Goal: Task Accomplishment & Management: Manage account settings

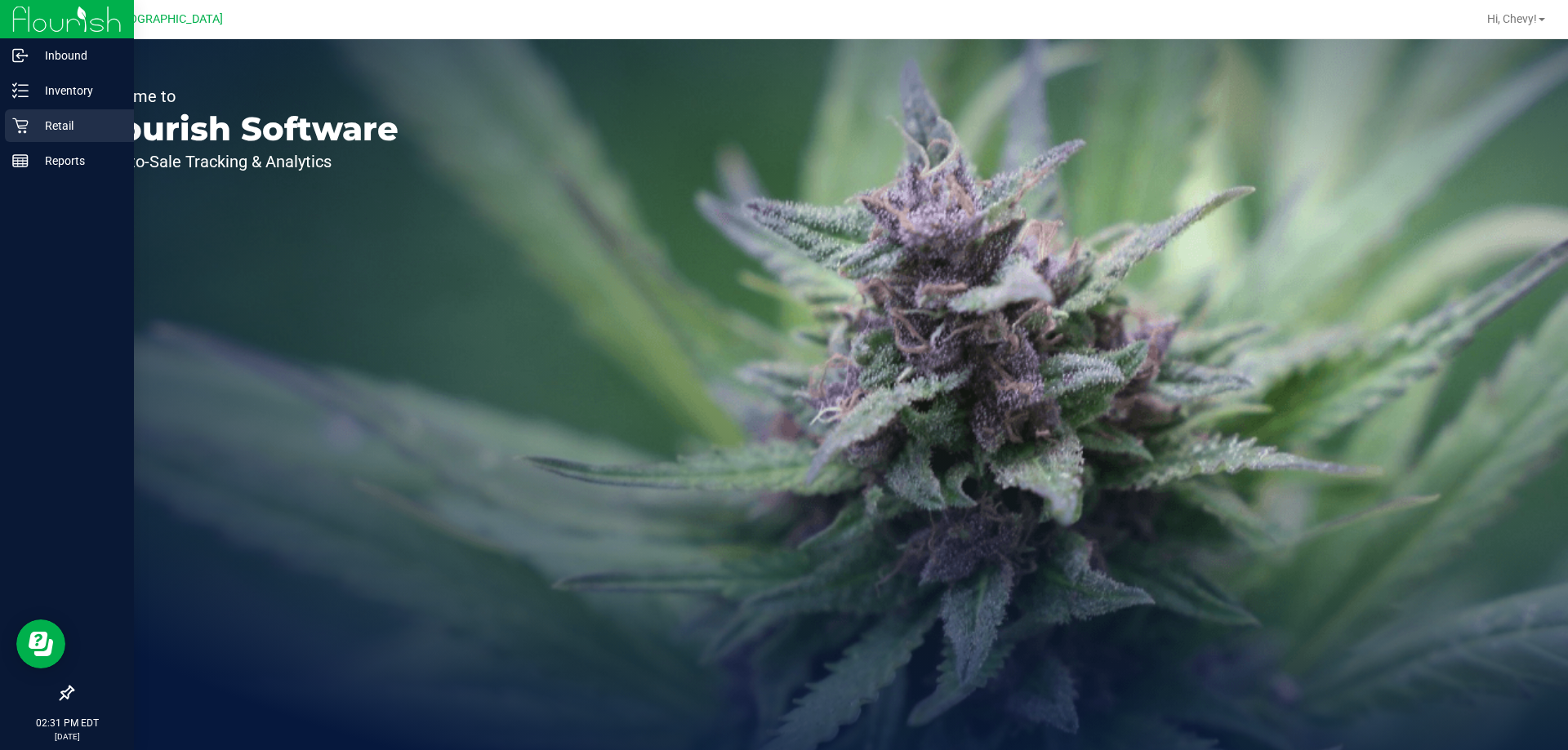
click at [20, 112] on div "Retail" at bounding box center [69, 125] width 129 height 33
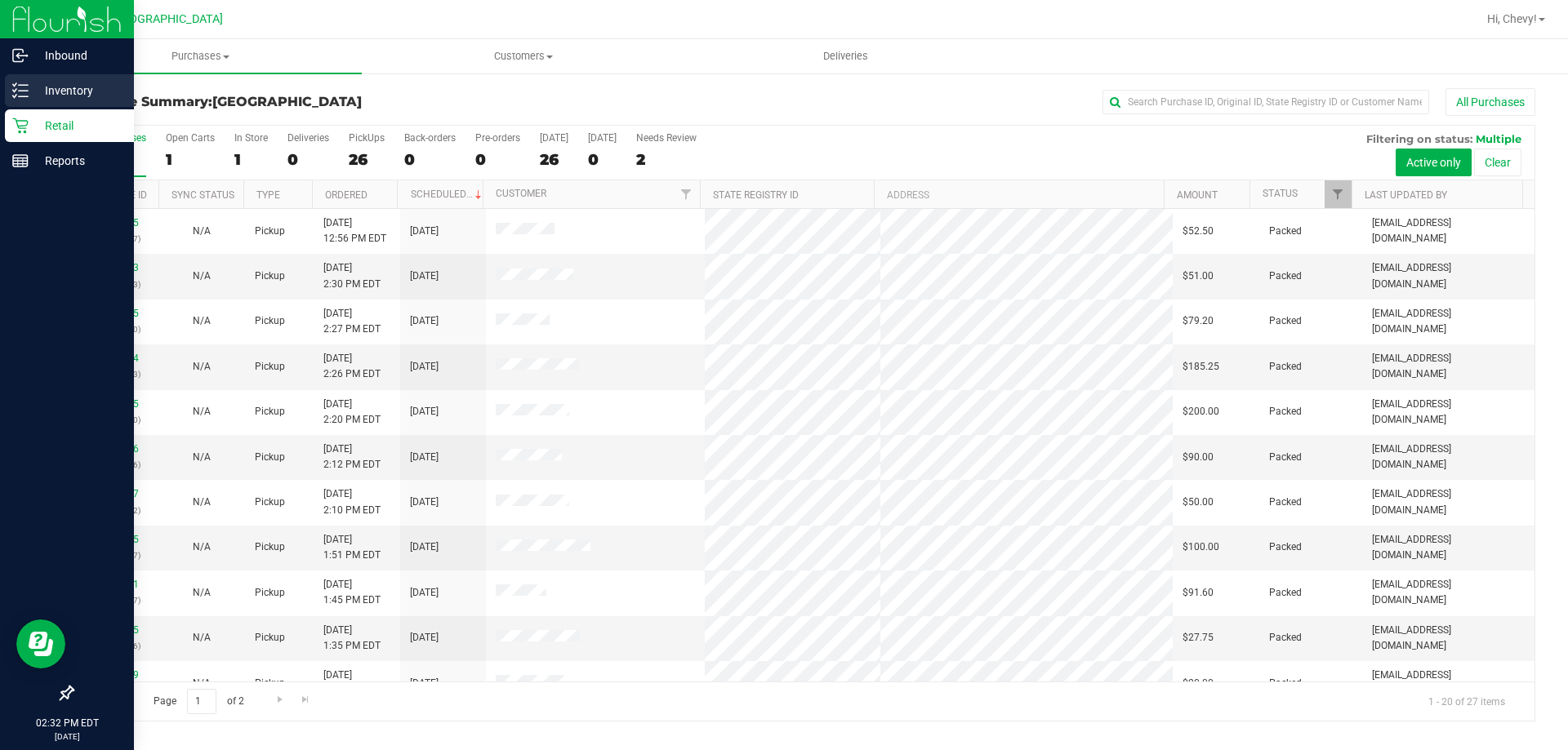
click at [34, 91] on p "Inventory" at bounding box center [77, 91] width 98 height 20
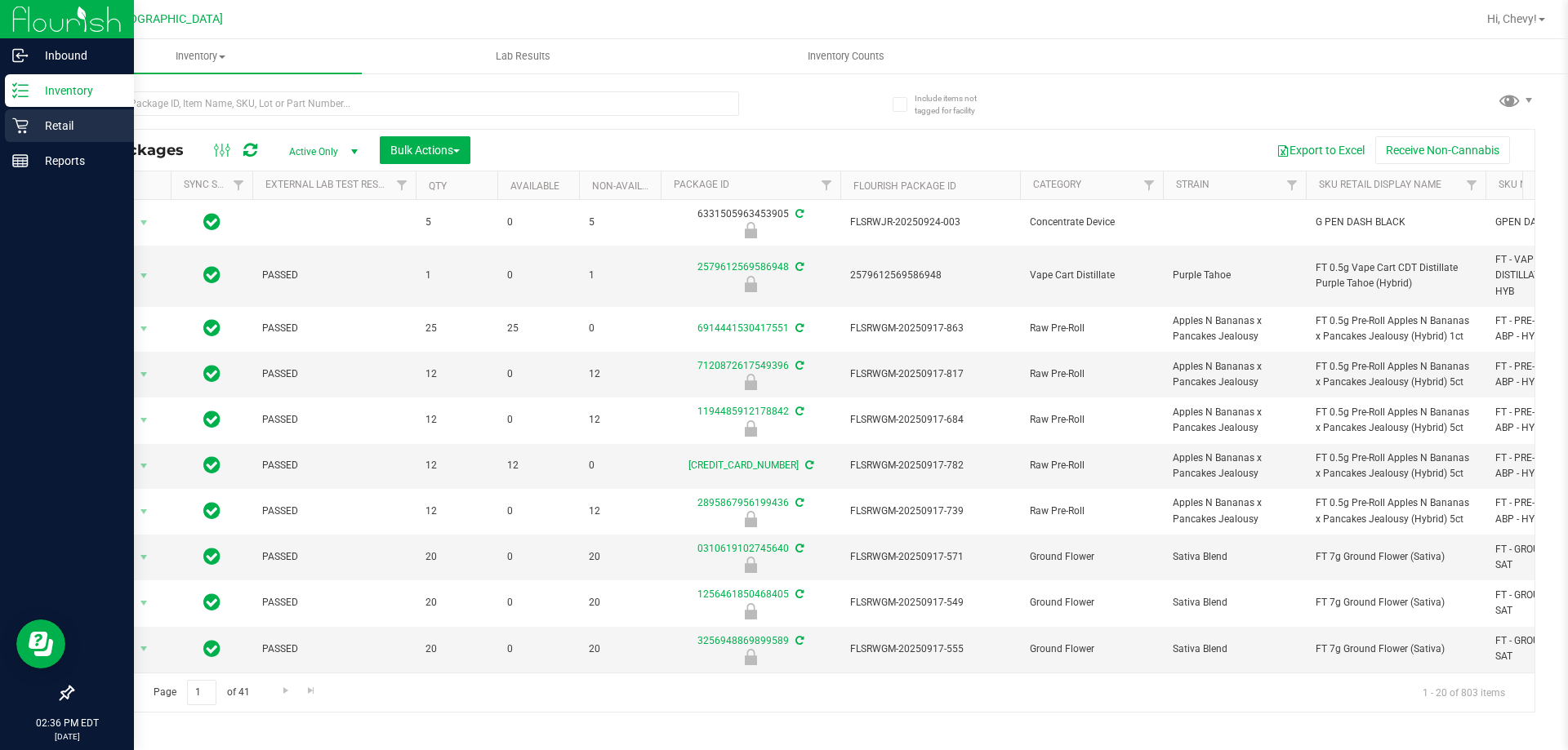
click at [15, 134] on div "Retail" at bounding box center [69, 125] width 129 height 33
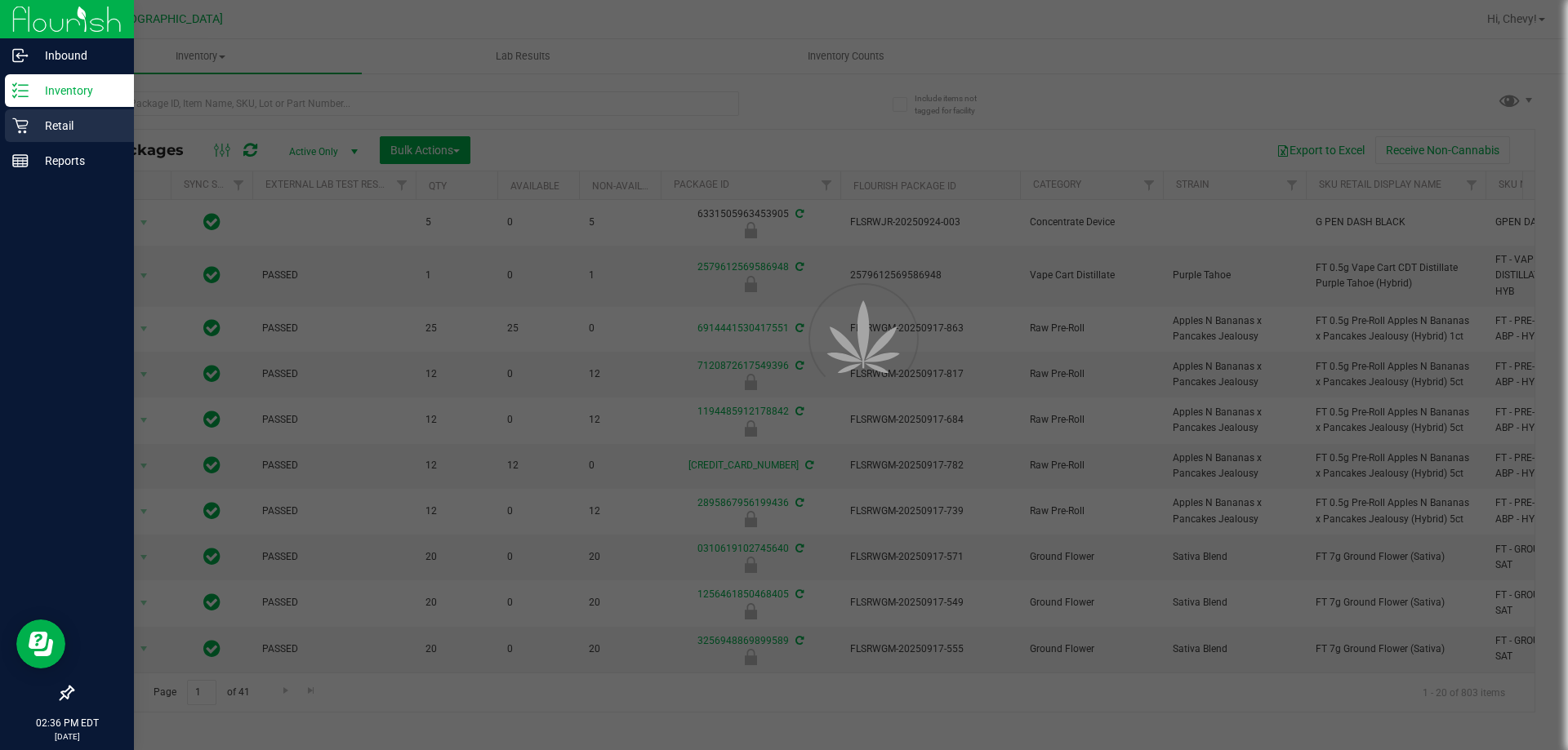
click at [78, 134] on p "Retail" at bounding box center [77, 125] width 98 height 20
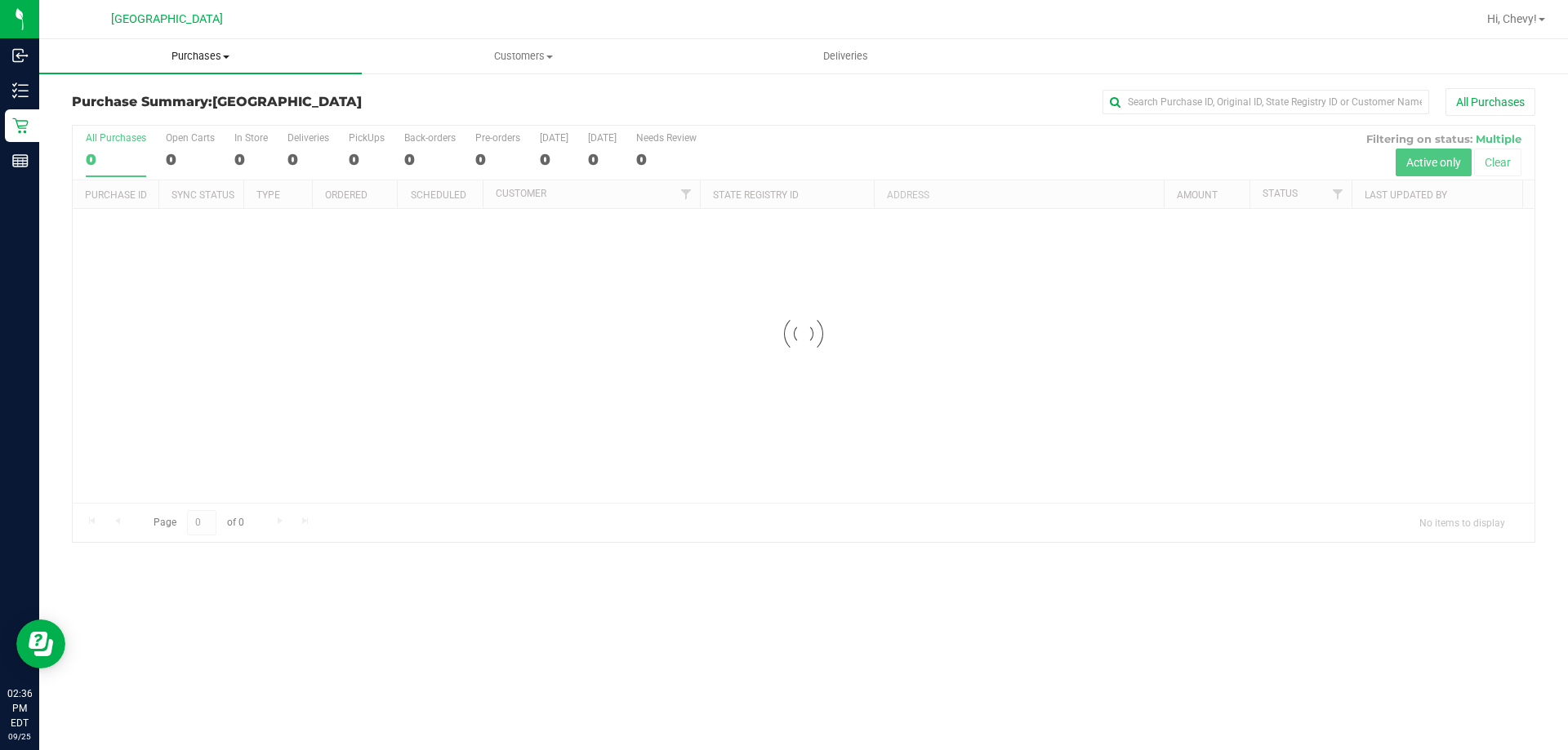
click at [196, 59] on span "Purchases" at bounding box center [200, 56] width 323 height 15
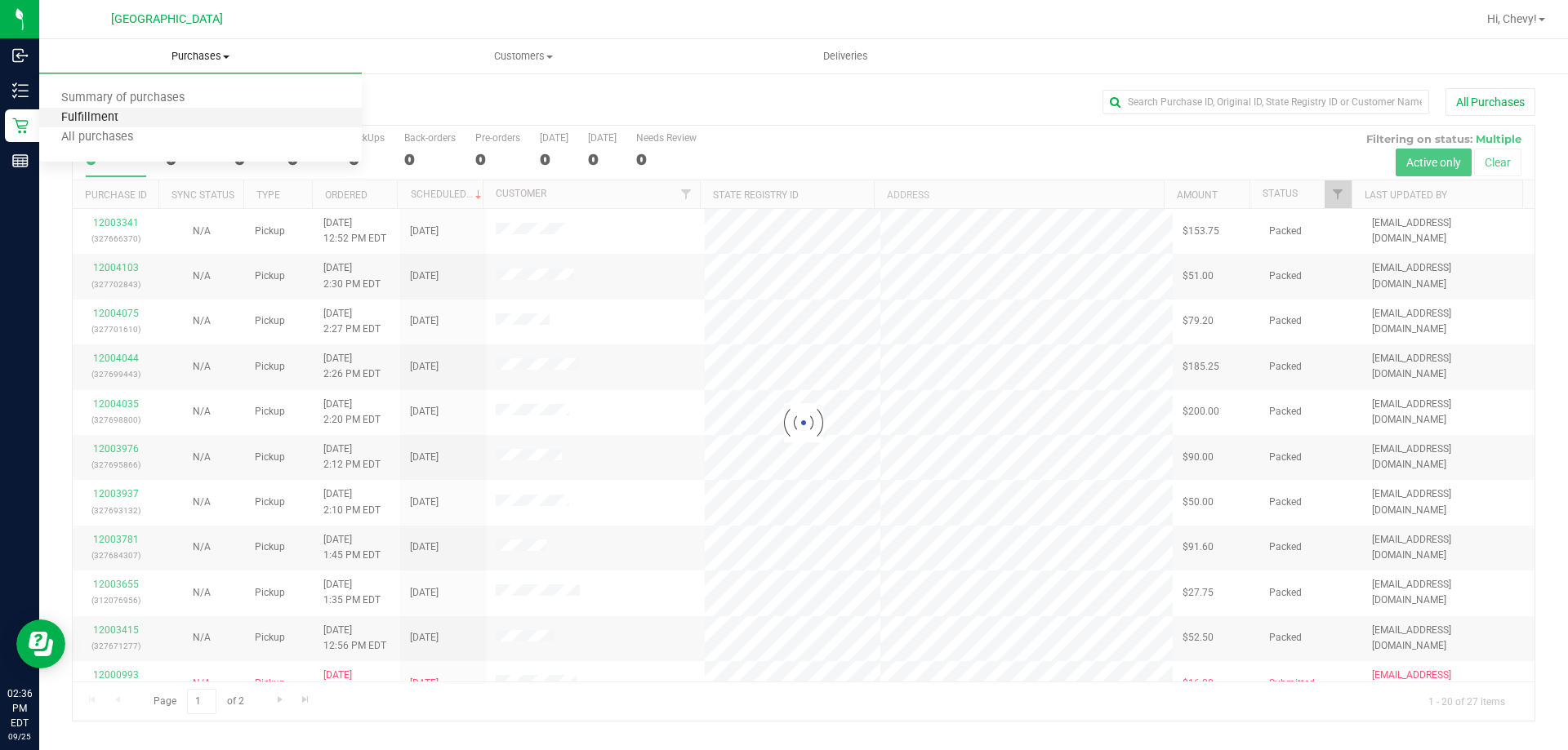
click at [129, 122] on span "Fulfillment" at bounding box center [90, 118] width 102 height 14
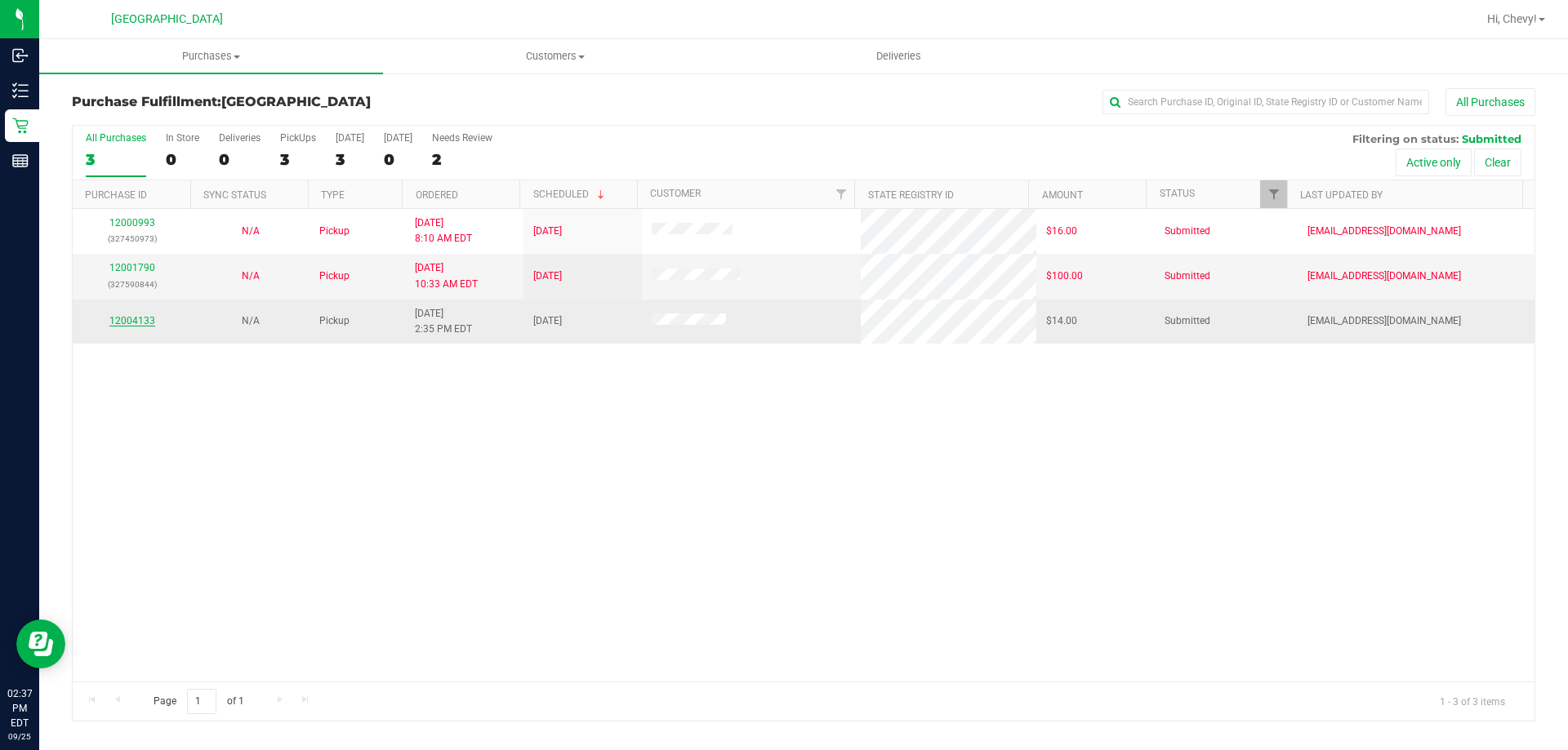
click at [134, 326] on link "12004133" at bounding box center [132, 321] width 45 height 12
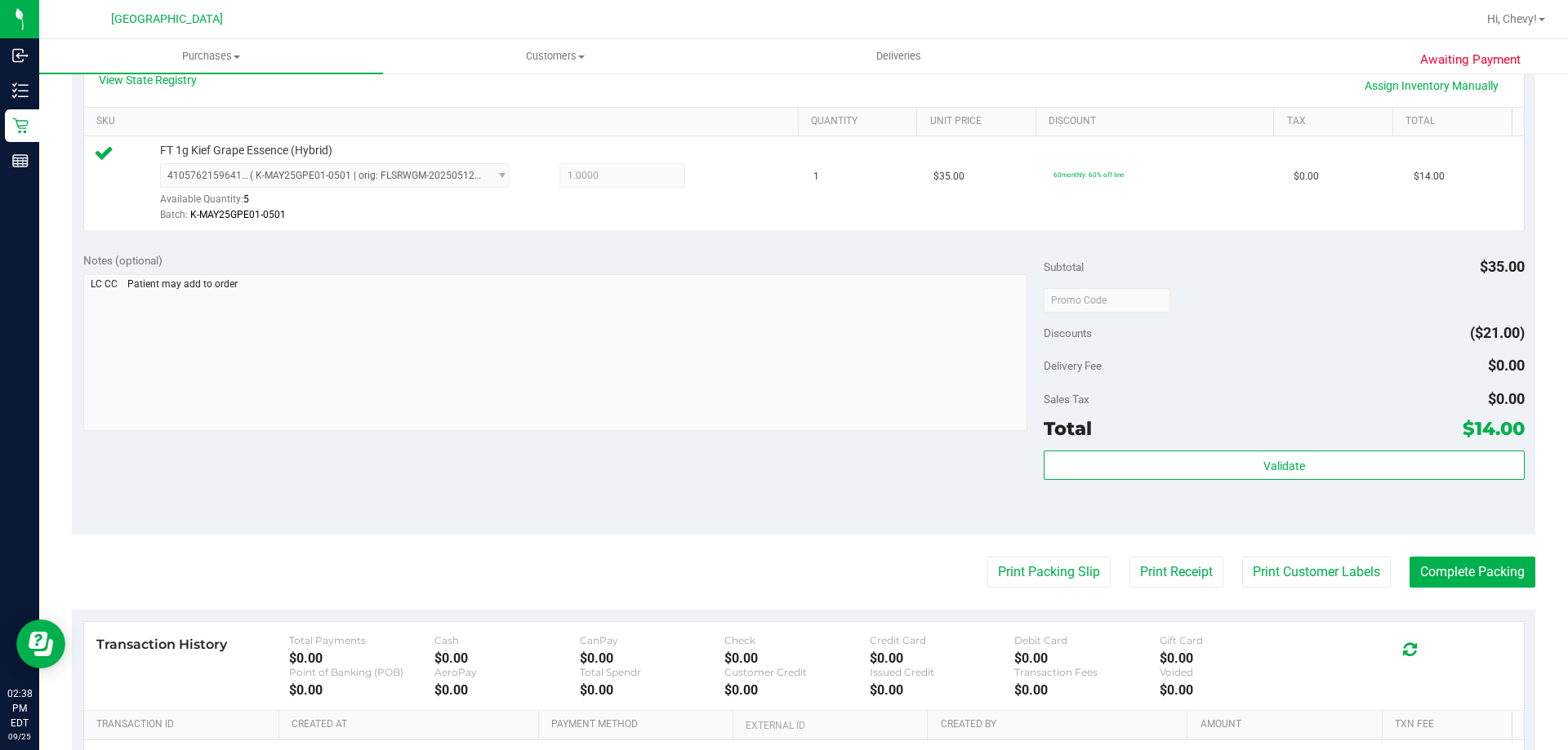
scroll to position [409, 0]
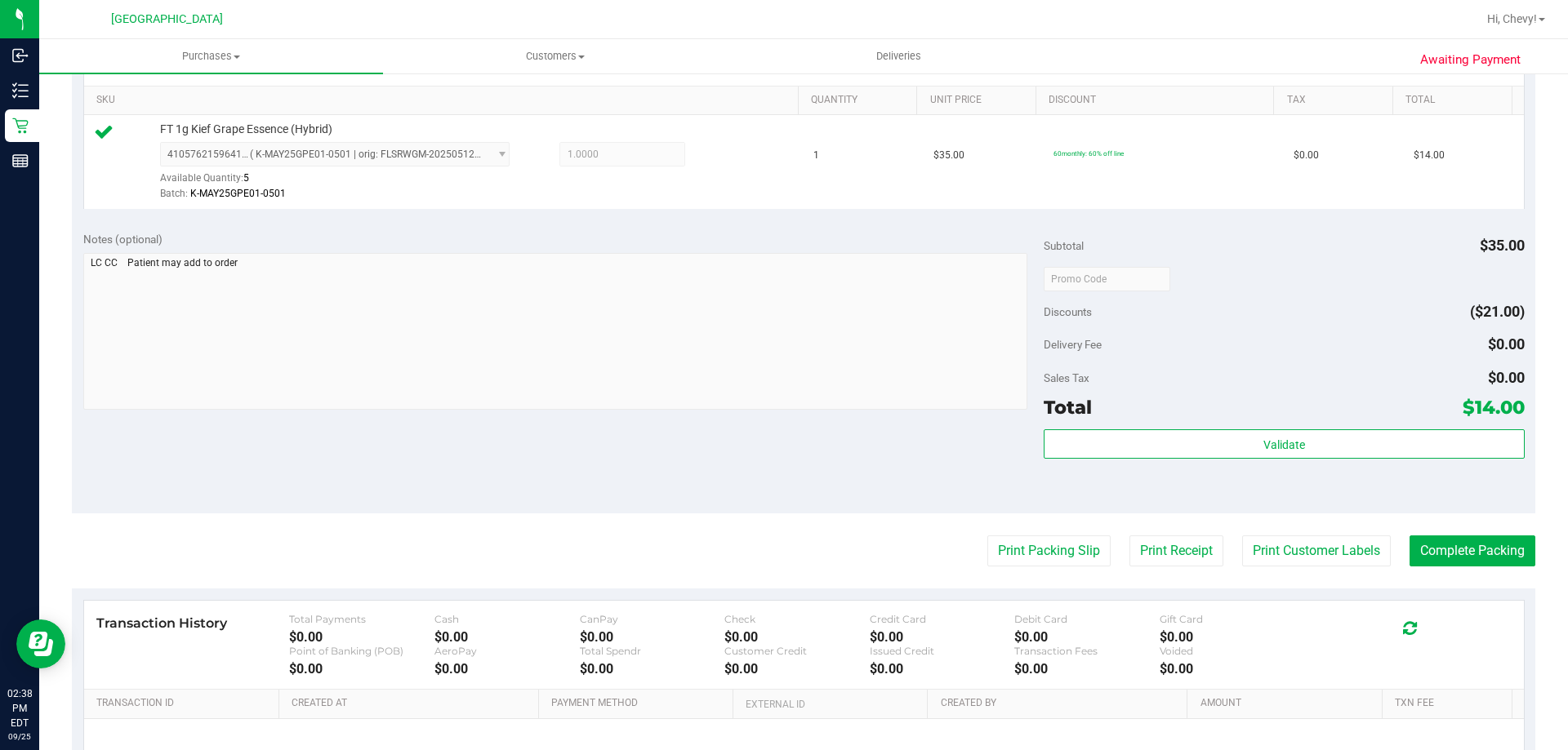
click at [1320, 427] on div "Subtotal $35.00 Discounts ($21.00) Delivery Fee $0.00 Sales Tax $0.00 Total $14…" at bounding box center [1284, 366] width 480 height 271
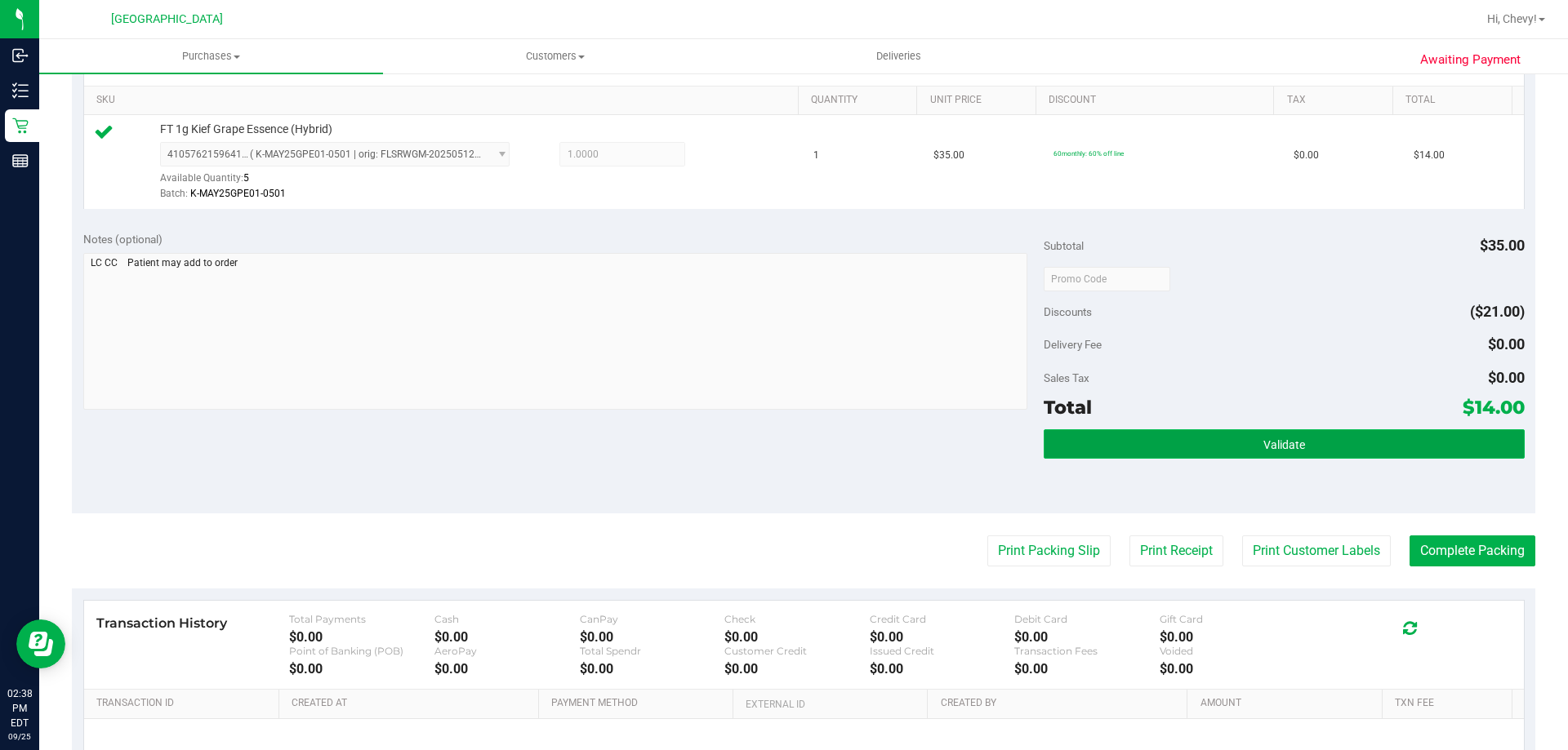
click at [1290, 438] on span "Validate" at bounding box center [1285, 444] width 41 height 13
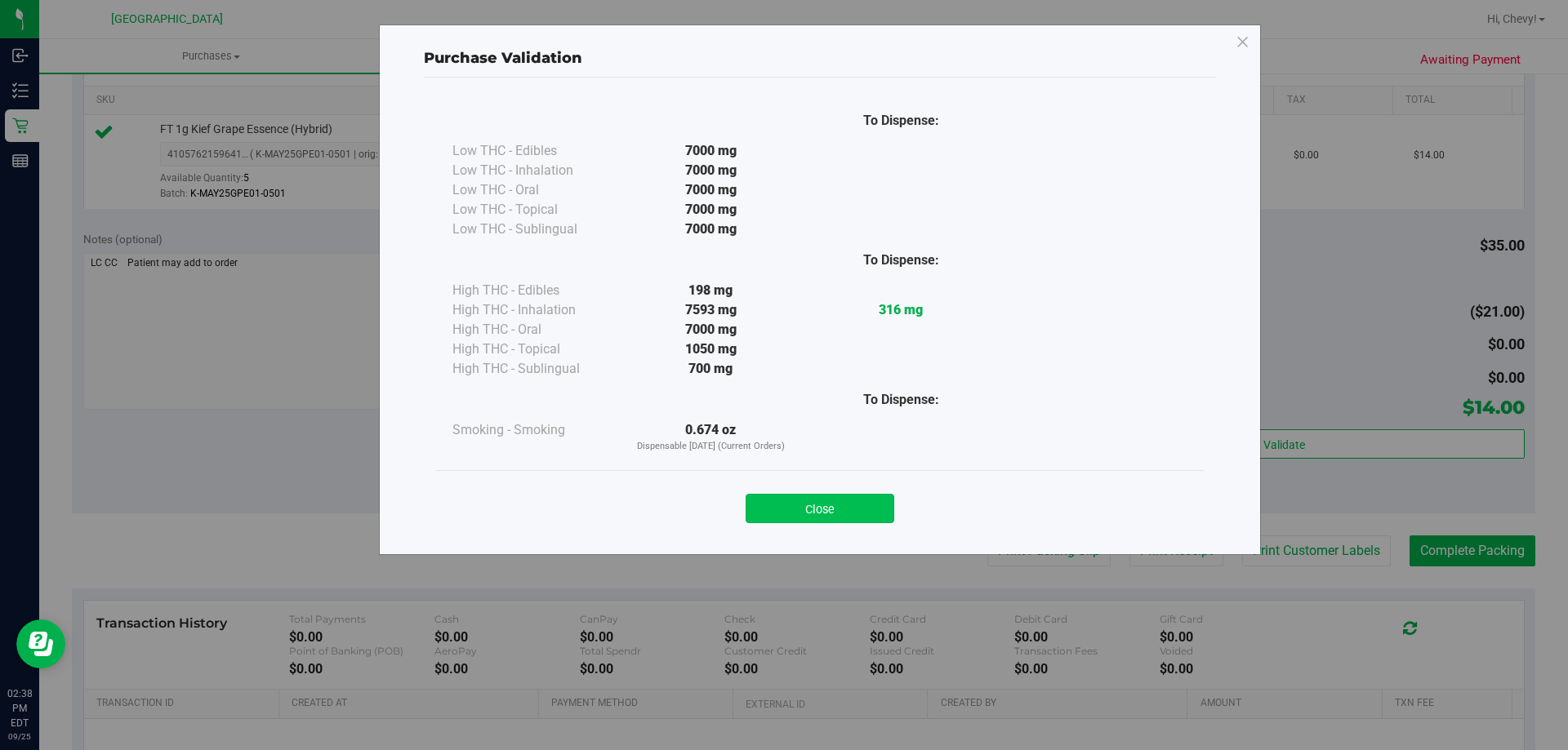
click at [843, 503] on button "Close" at bounding box center [820, 508] width 149 height 30
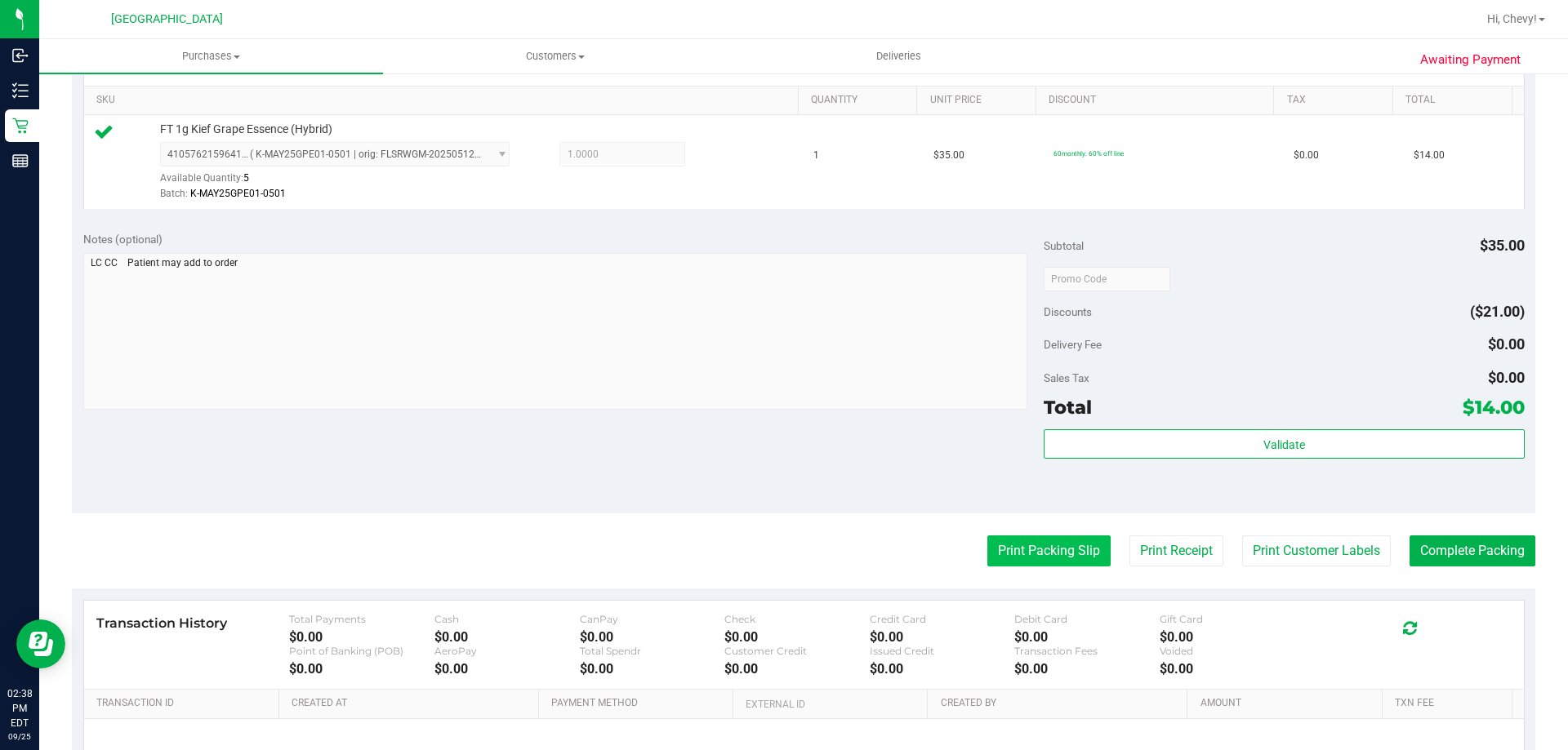
click at [1035, 542] on button "Print Packing Slip" at bounding box center [1049, 551] width 123 height 31
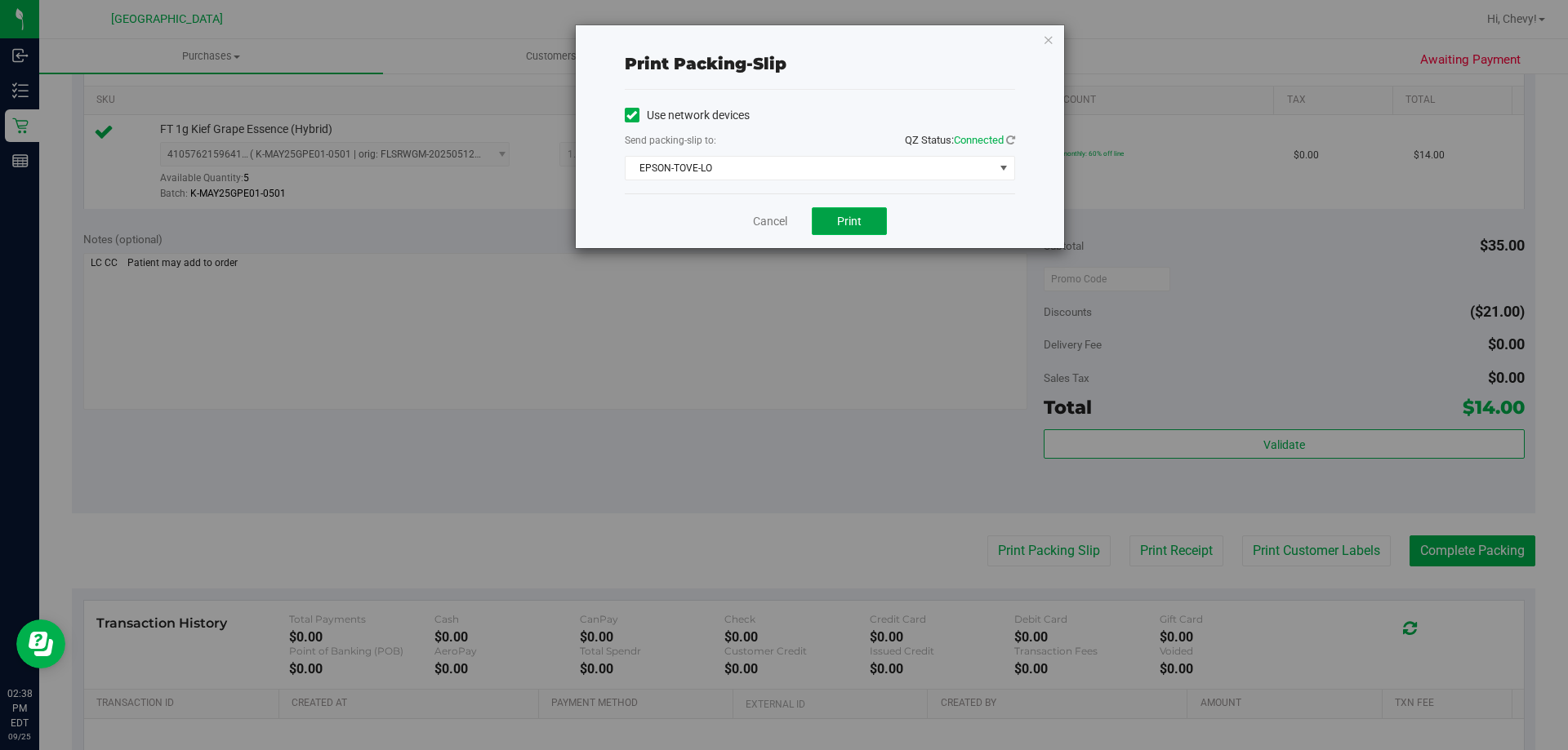
click at [874, 231] on button "Print" at bounding box center [849, 221] width 75 height 28
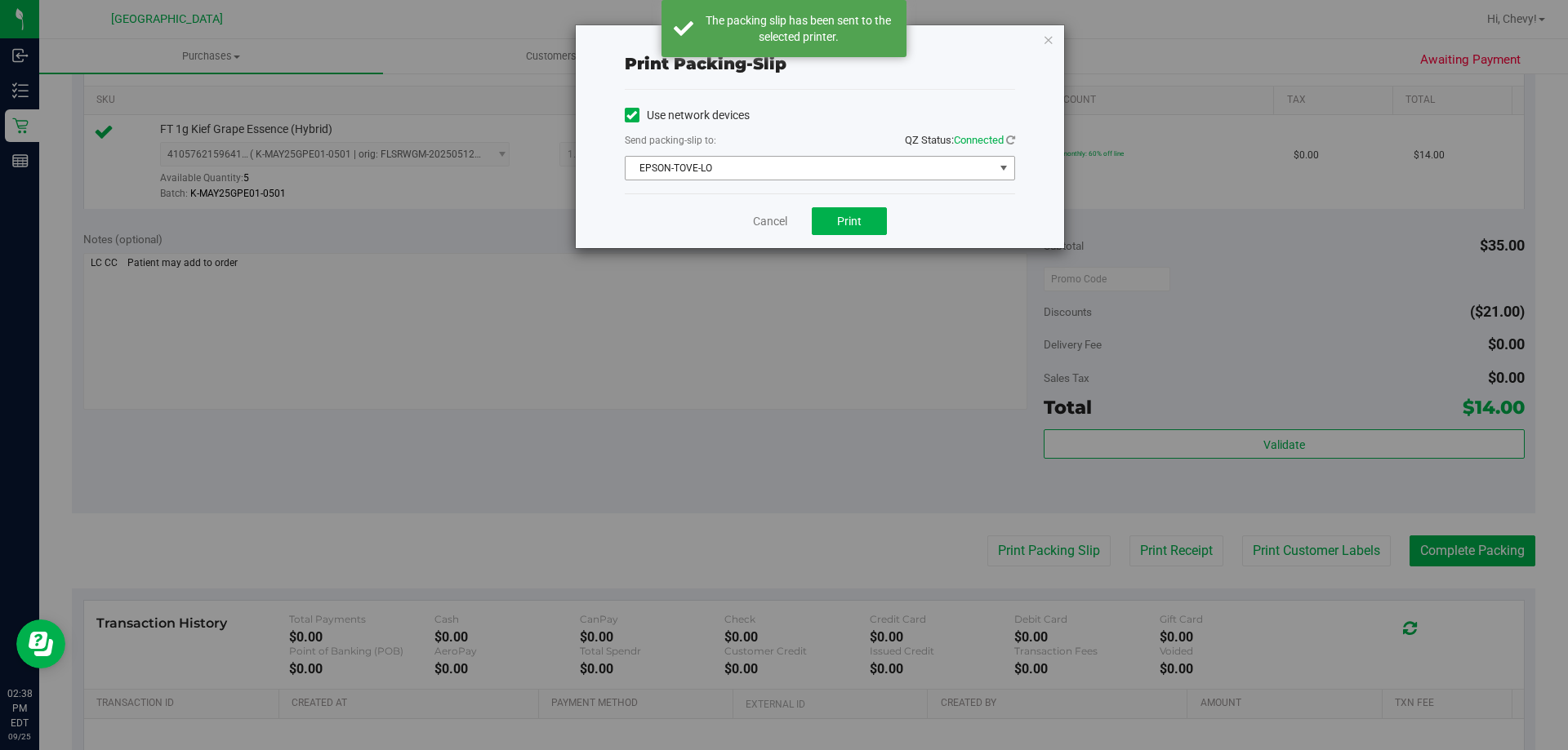
click at [866, 173] on span "EPSON-TOVE-LO" at bounding box center [810, 168] width 368 height 23
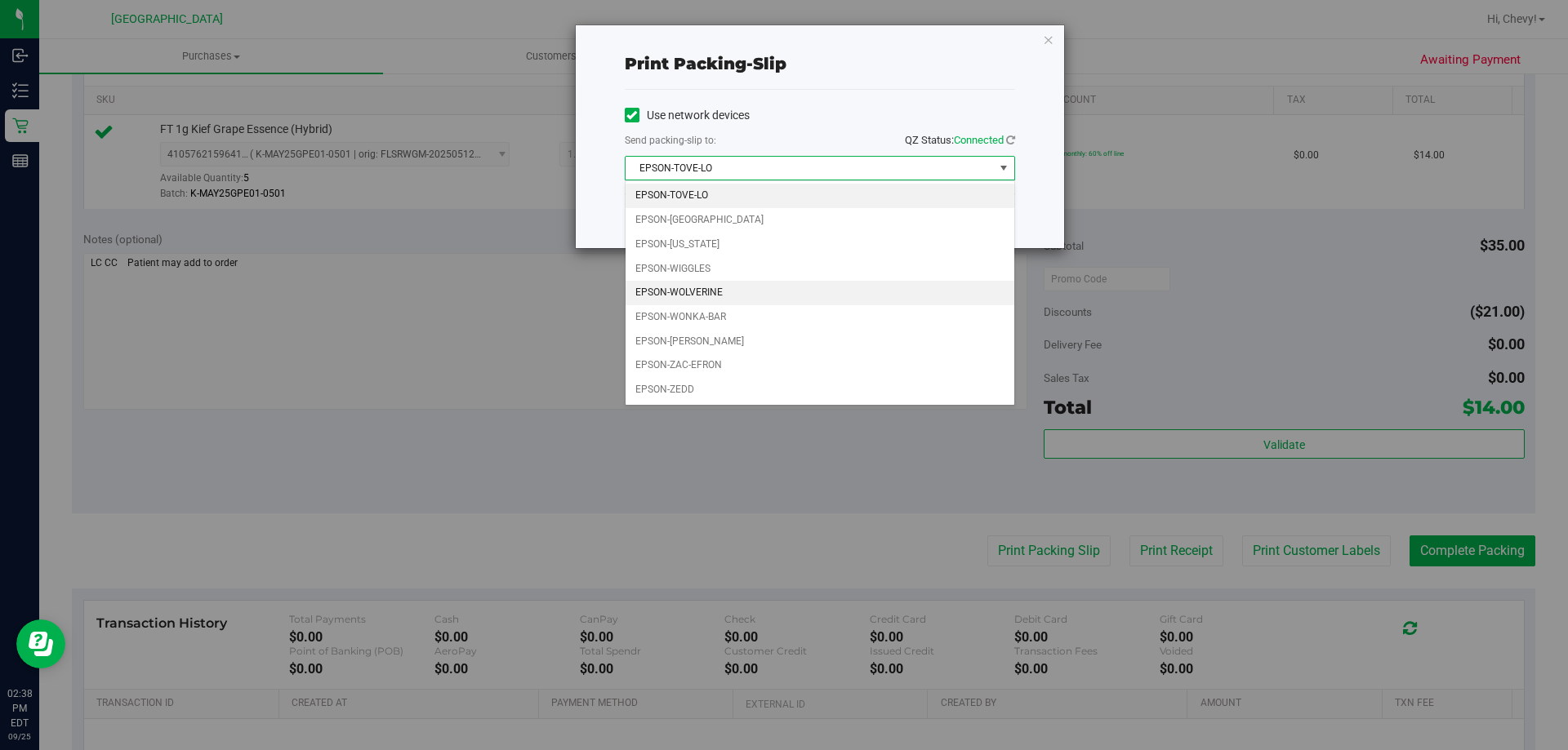
click at [799, 292] on li "EPSON-WOLVERINE" at bounding box center [821, 293] width 389 height 25
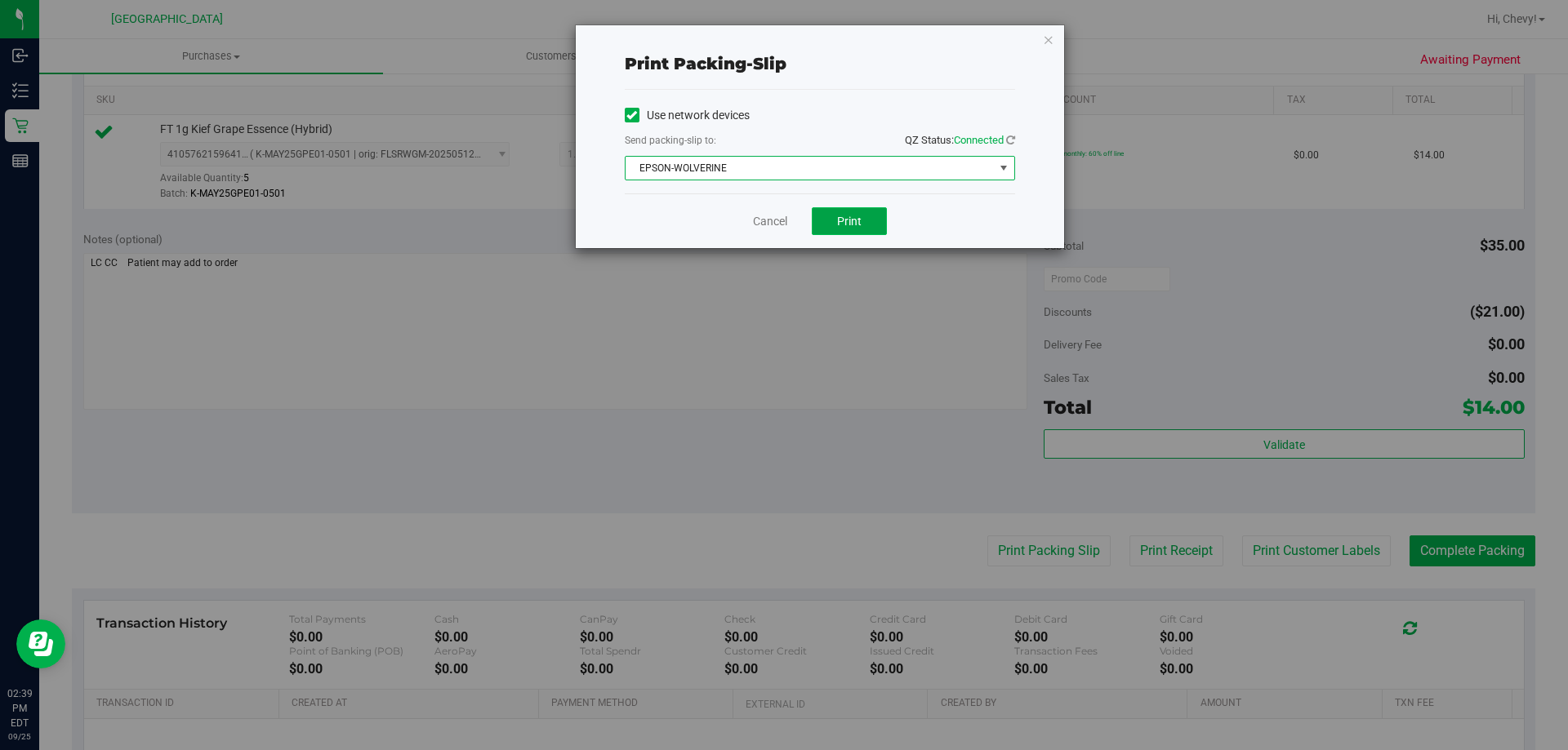
click at [858, 216] on span "Print" at bounding box center [849, 221] width 25 height 13
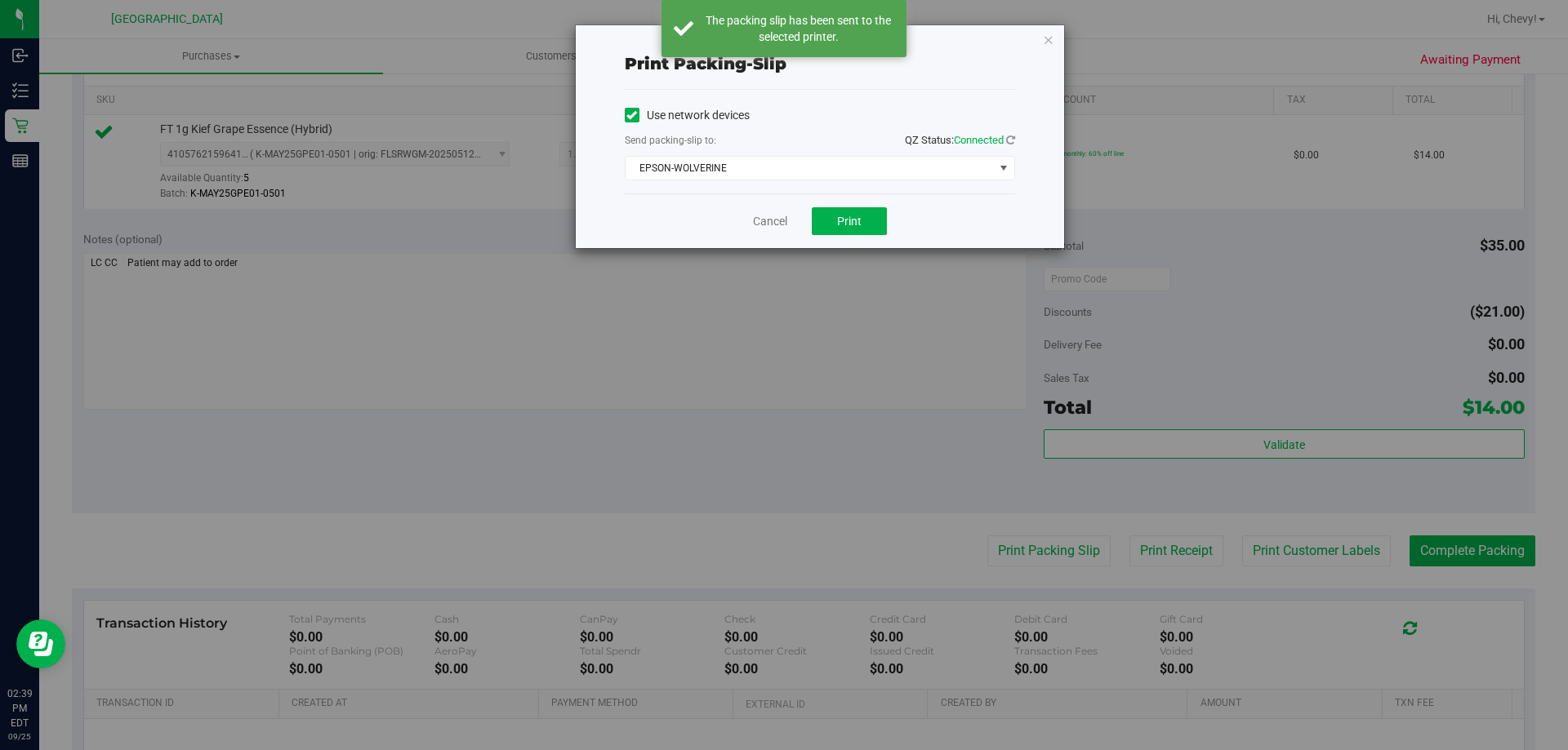
click at [1055, 44] on div "Print packing-slip Use network devices Send packing-slip to: QZ Status: Connect…" at bounding box center [820, 137] width 489 height 223
click at [1050, 47] on icon "button" at bounding box center [1049, 39] width 12 height 20
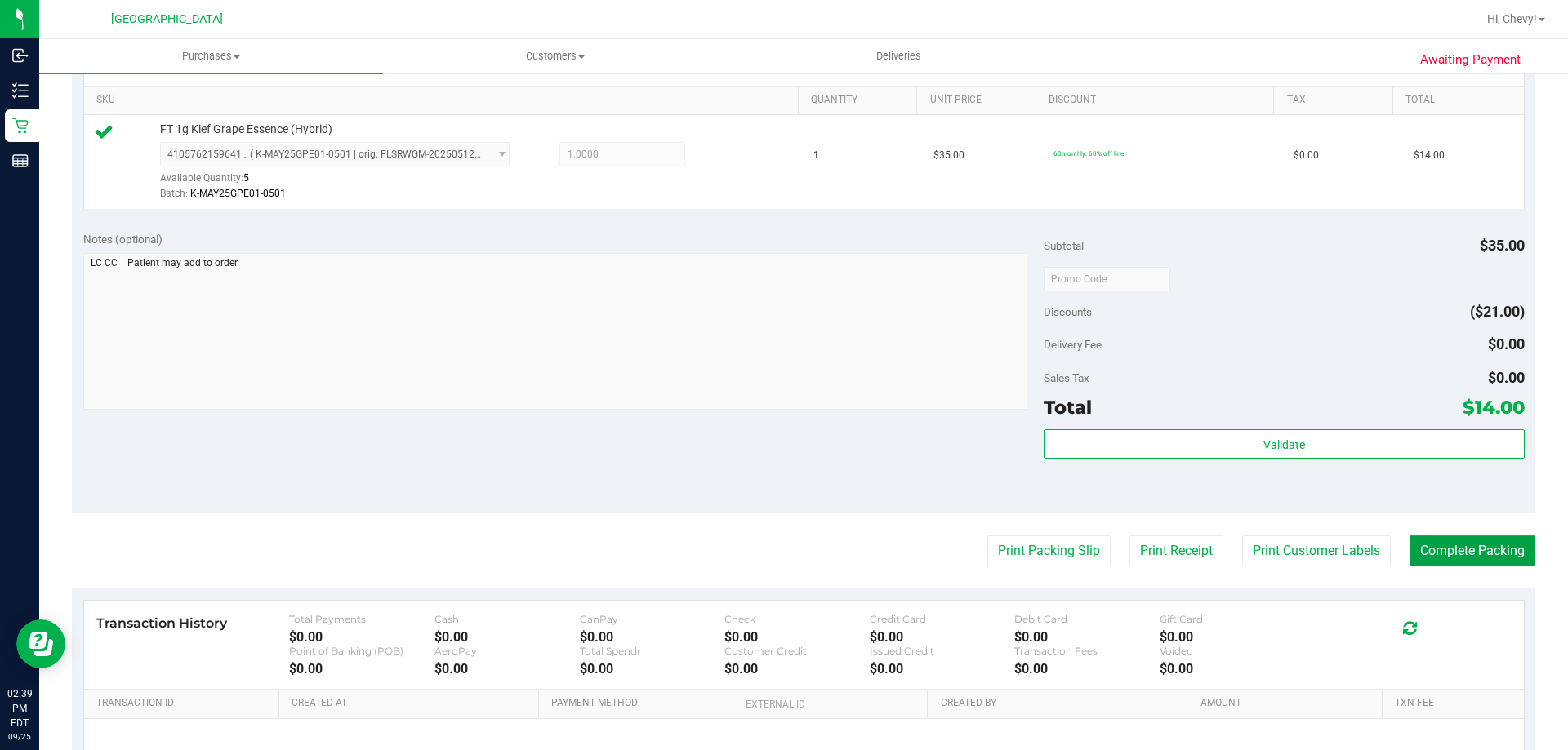
click at [1446, 560] on button "Complete Packing" at bounding box center [1472, 551] width 125 height 31
